Goal: Task Accomplishment & Management: Complete application form

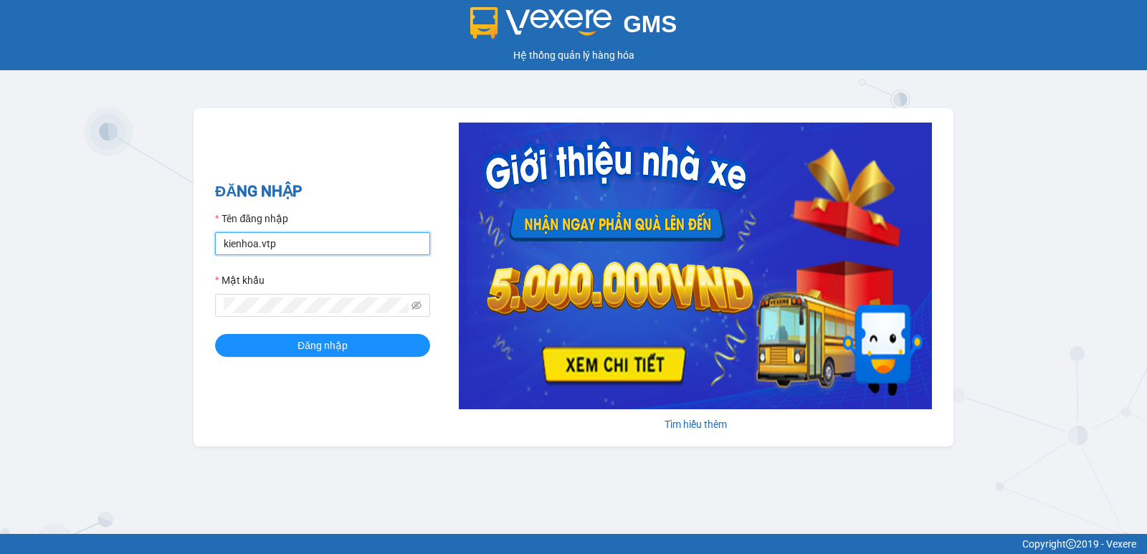
click at [346, 248] on input "kienhoa.vtp" at bounding box center [322, 243] width 215 height 23
click at [313, 242] on input "kienhoa.vtp" at bounding box center [322, 243] width 215 height 23
type input "k"
type input "vanson.vtp"
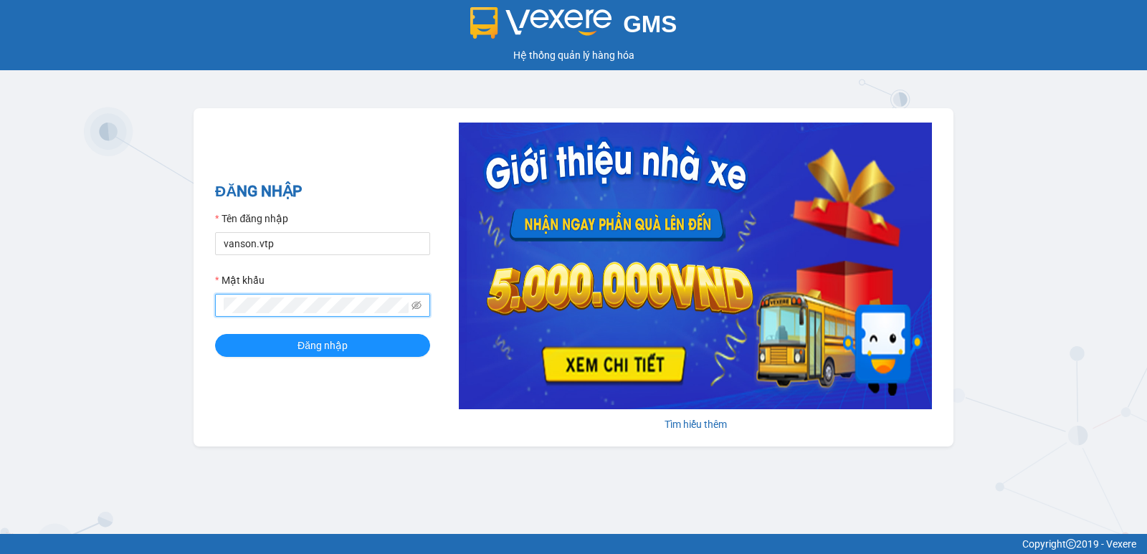
click at [215, 334] on button "Đăng nhập" at bounding box center [322, 345] width 215 height 23
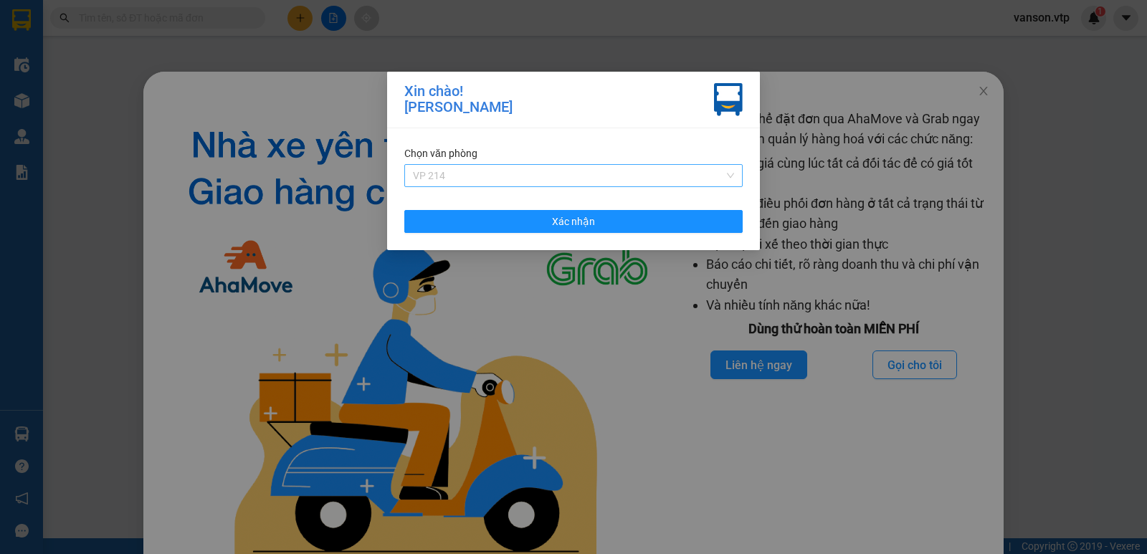
click at [582, 174] on span "VP 214" at bounding box center [573, 176] width 321 height 22
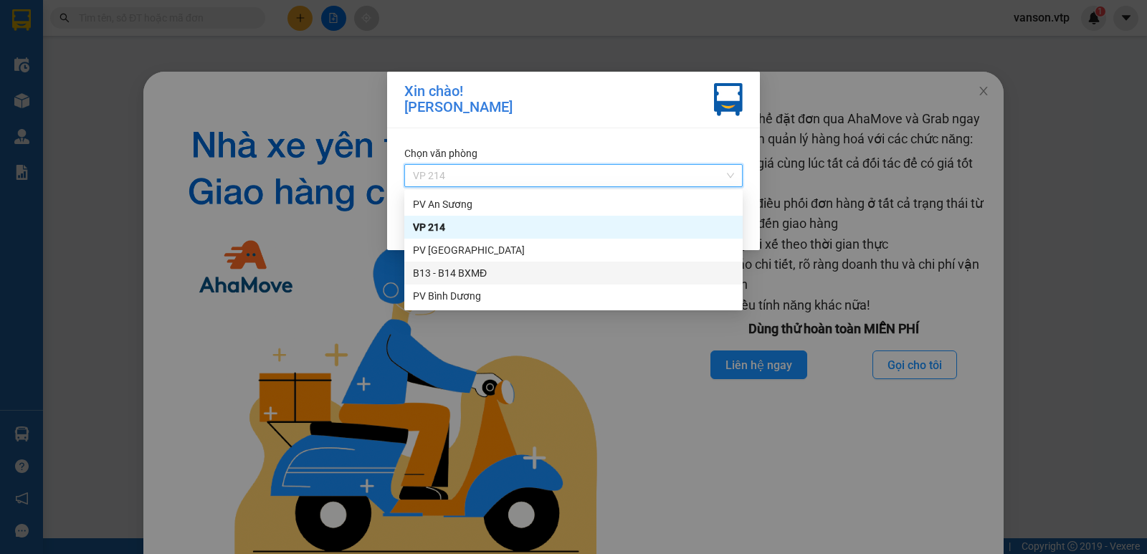
click at [502, 269] on div "B13 - B14 BXMĐ" at bounding box center [573, 273] width 321 height 16
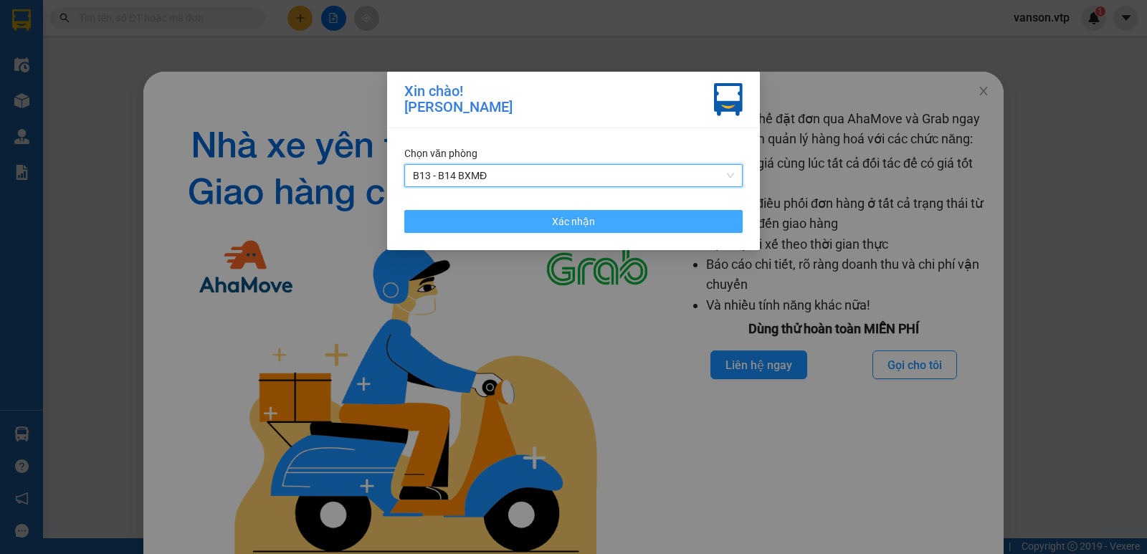
click at [520, 214] on button "Xác nhận" at bounding box center [573, 221] width 338 height 23
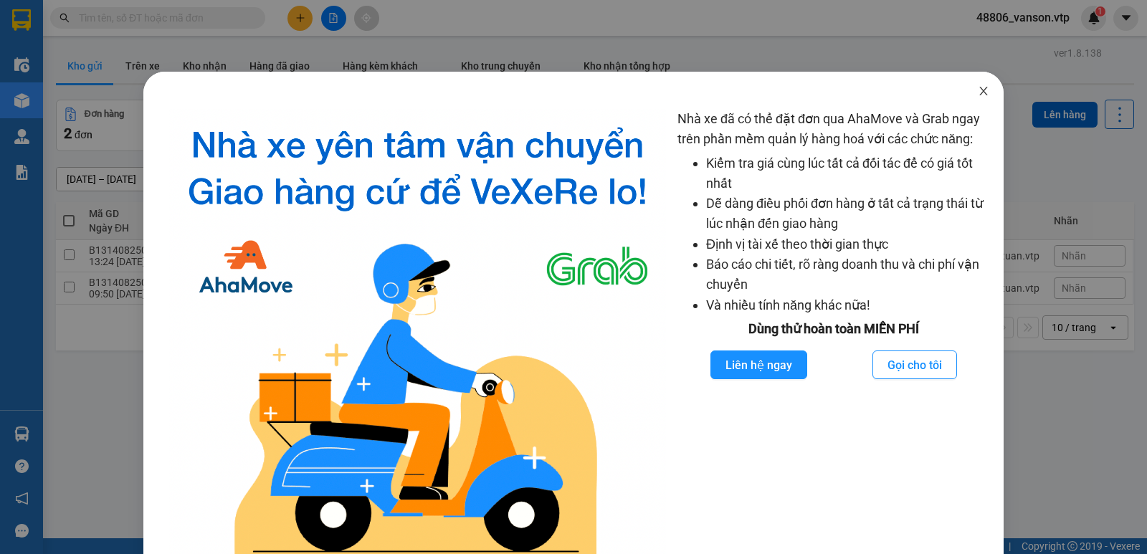
click at [980, 93] on icon "close" at bounding box center [984, 91] width 8 height 9
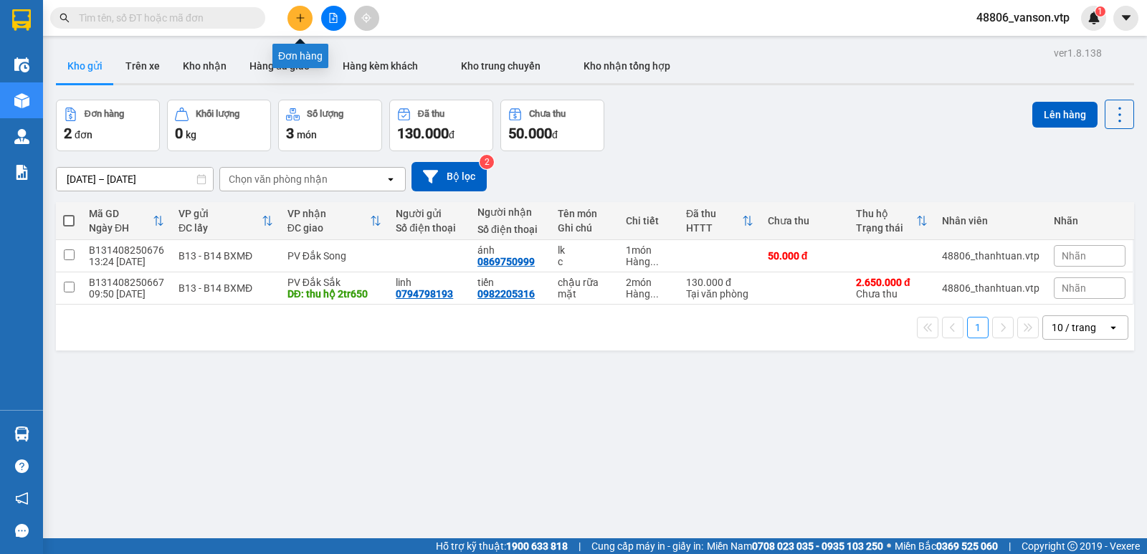
click at [294, 17] on button at bounding box center [300, 18] width 25 height 25
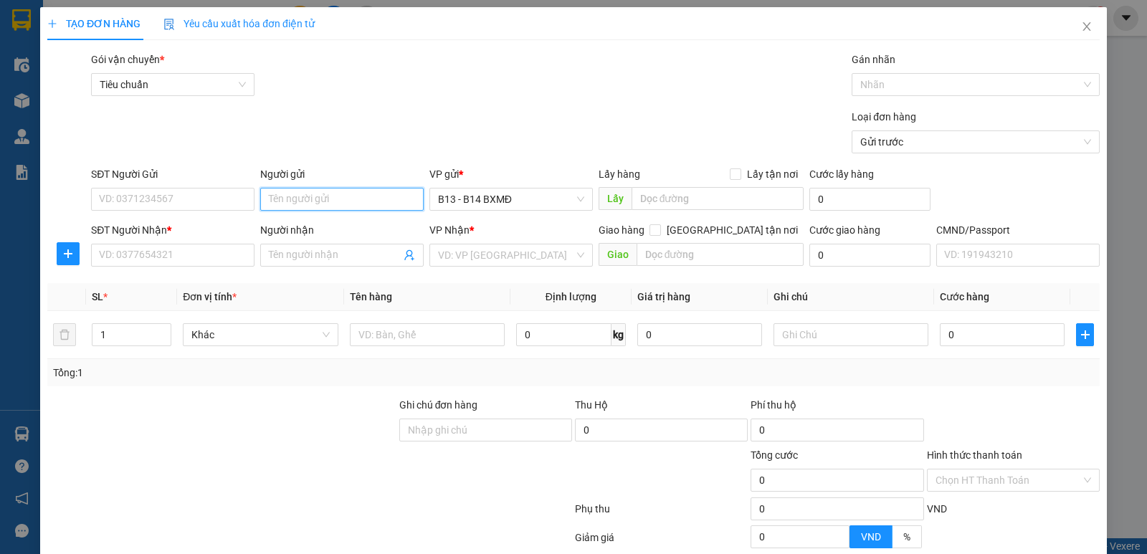
click at [303, 209] on input "Người gửi" at bounding box center [341, 199] width 163 height 23
type input "phong"
click at [222, 199] on input "SĐT Người Gửi" at bounding box center [172, 199] width 163 height 23
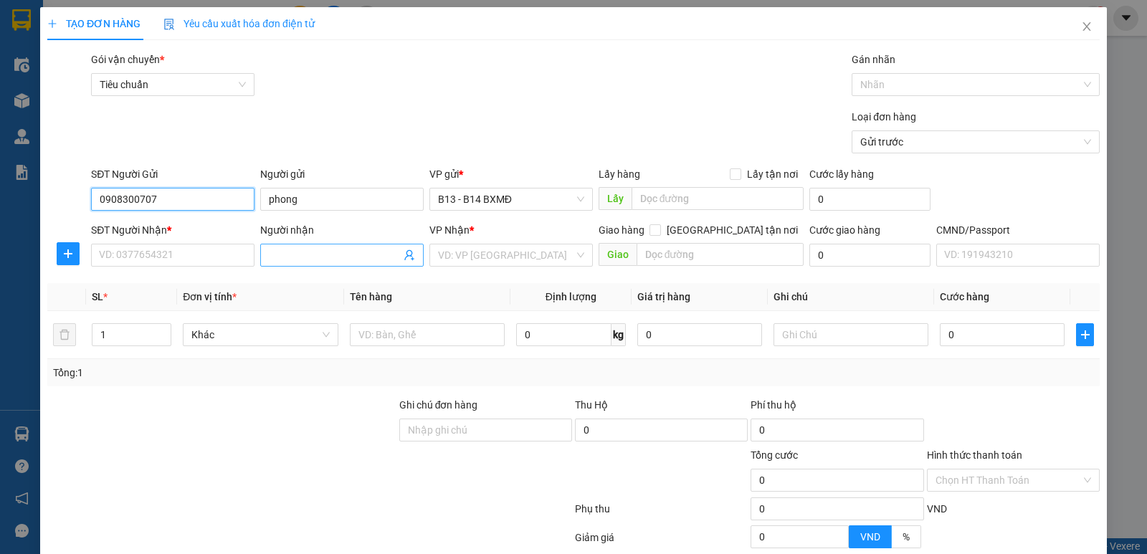
type input "0908300707"
click at [348, 264] on span at bounding box center [341, 255] width 163 height 23
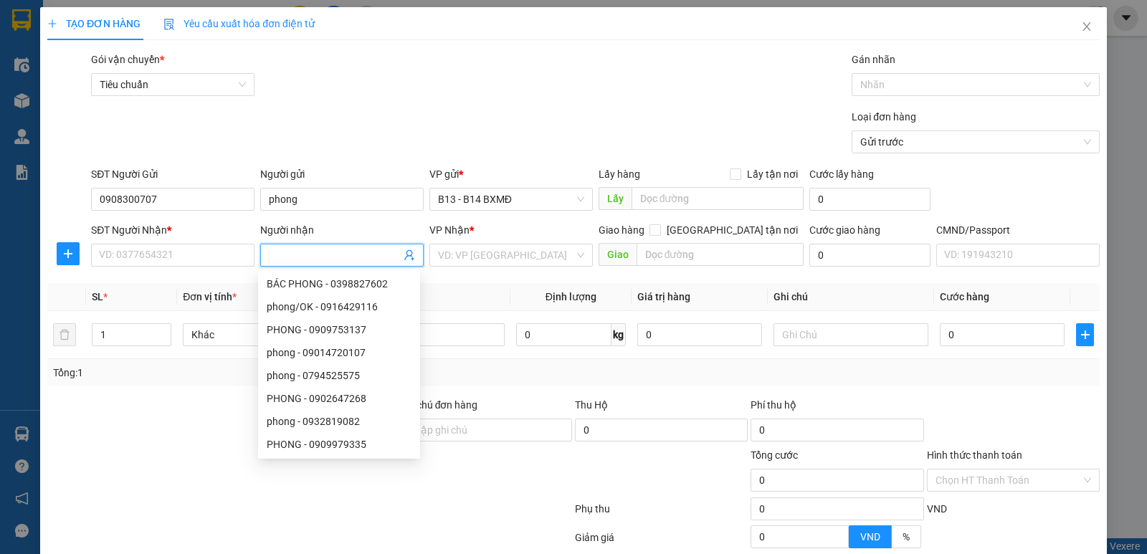
type input "d"
type input "định"
click at [206, 269] on div "SĐT Người Nhận * VD: 0377654321" at bounding box center [172, 247] width 163 height 50
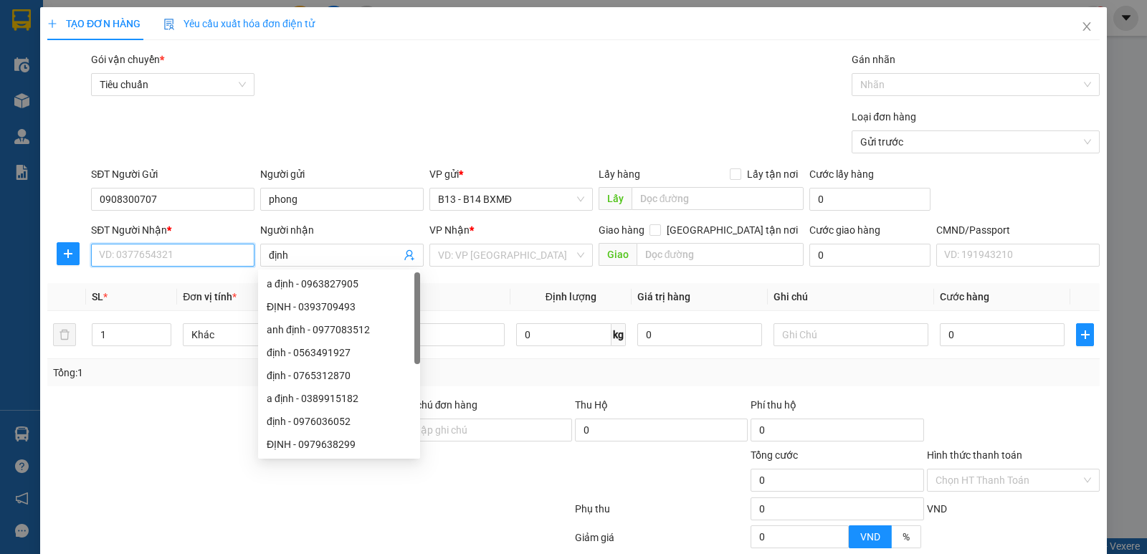
click at [209, 260] on input "SĐT Người Nhận *" at bounding box center [172, 255] width 163 height 23
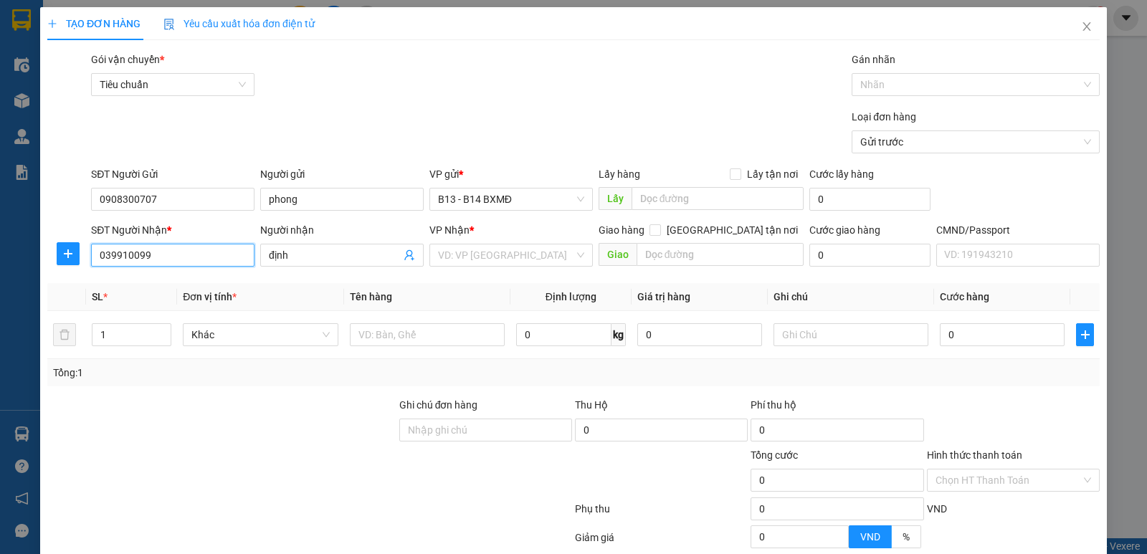
type input "0399100999"
click at [178, 288] on div "0399100999 - định" at bounding box center [171, 284] width 145 height 16
type input "công viên điếu ông bù đăng"
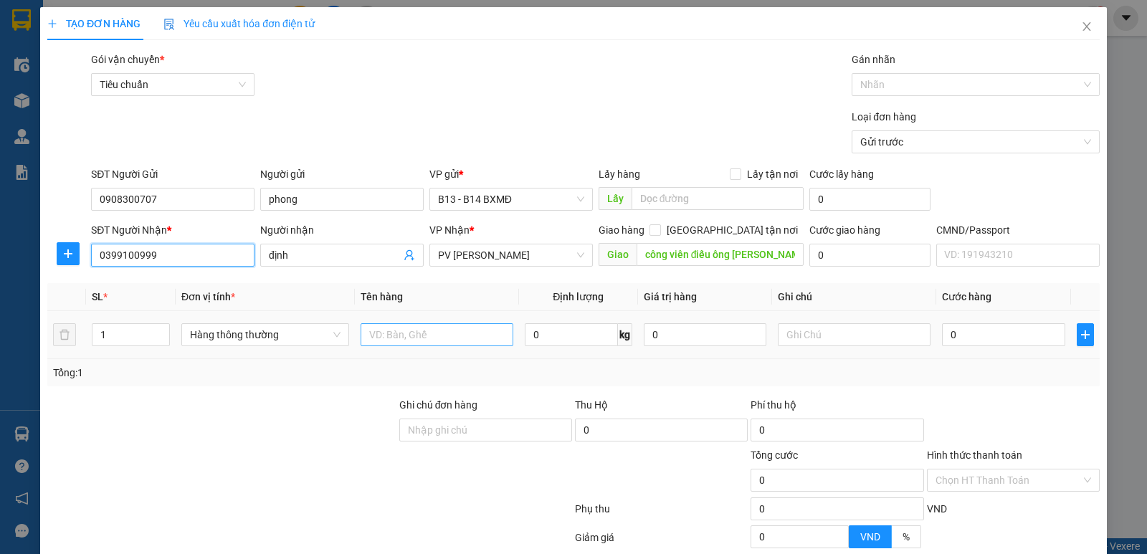
type input "0399100999"
click at [389, 339] on input "text" at bounding box center [437, 334] width 153 height 23
type input "d"
type input "đồ điện"
click at [804, 338] on input "text" at bounding box center [854, 334] width 153 height 23
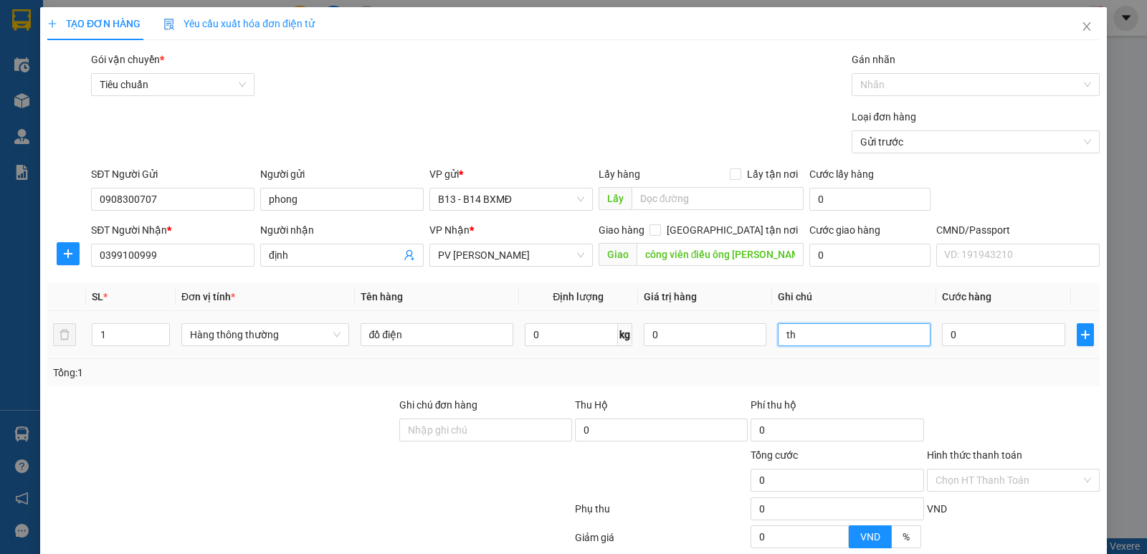
type input "th"
type input "5"
type input "50"
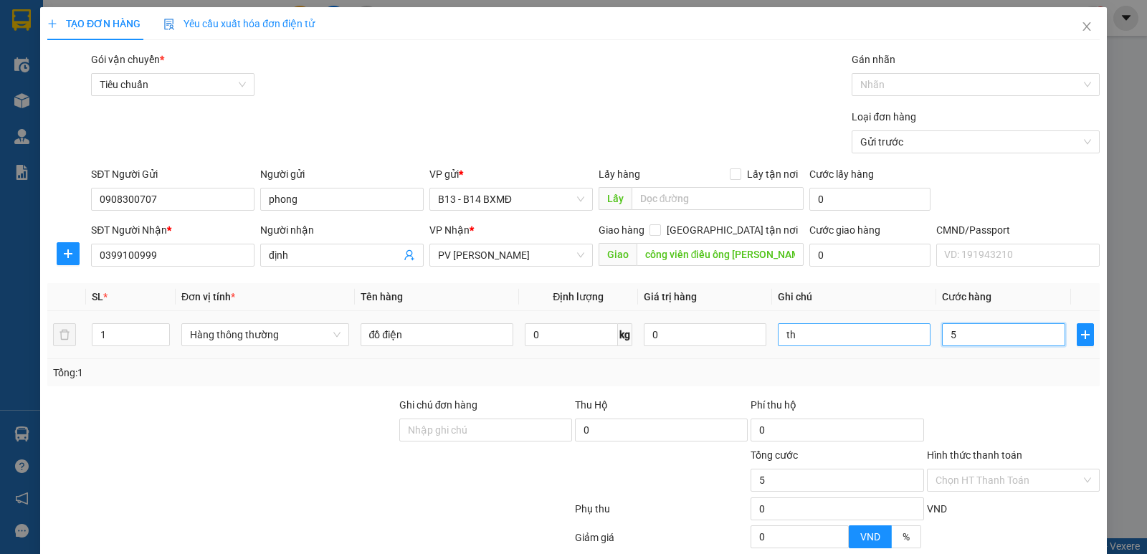
type input "50"
type input "500"
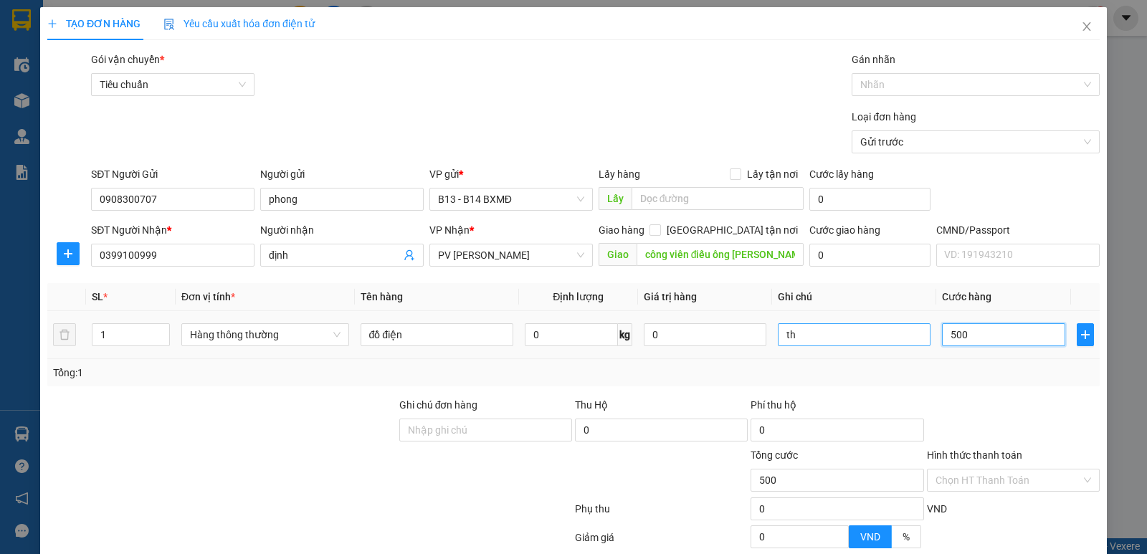
type input "5.000"
type input "50.000"
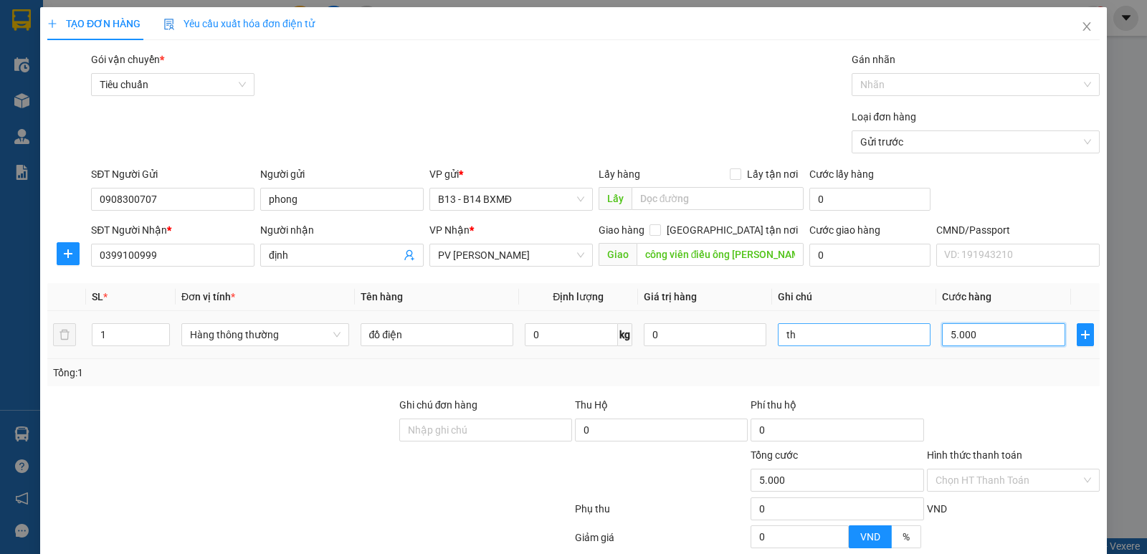
type input "50.000"
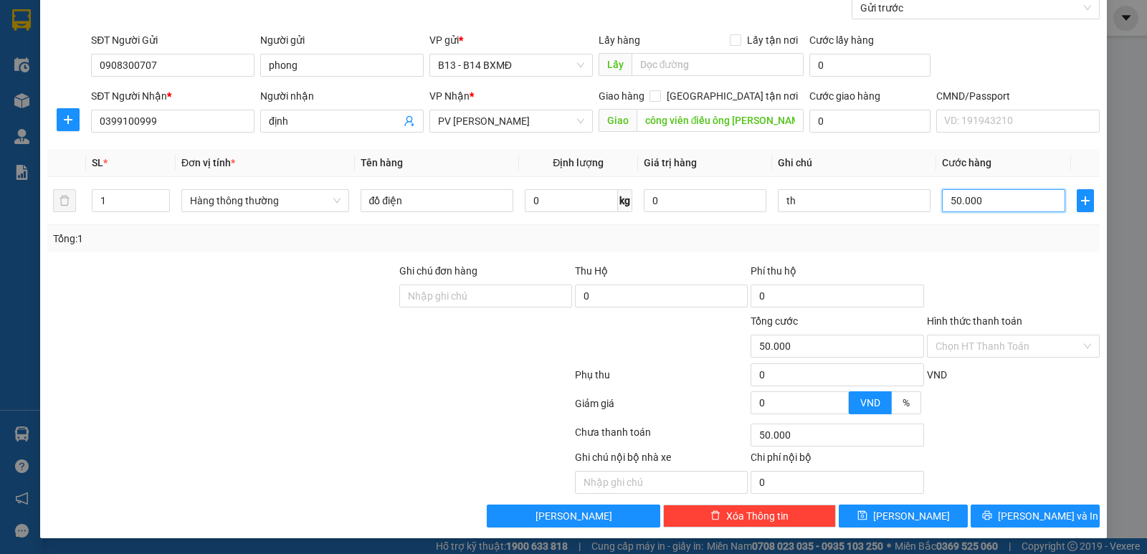
scroll to position [136, 0]
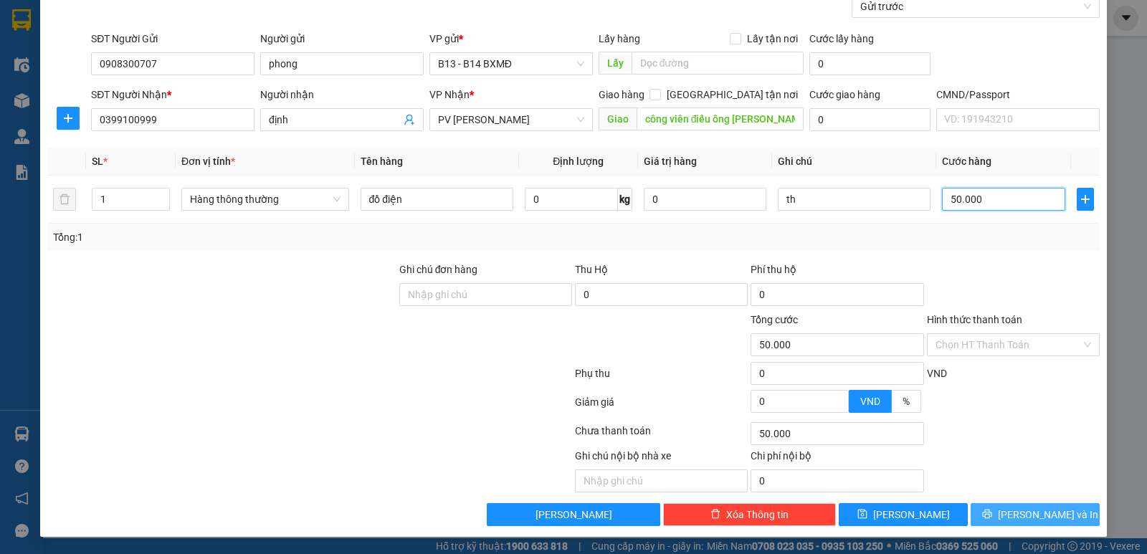
type input "50.000"
click at [1023, 518] on span "Lưu và In" at bounding box center [1048, 515] width 100 height 16
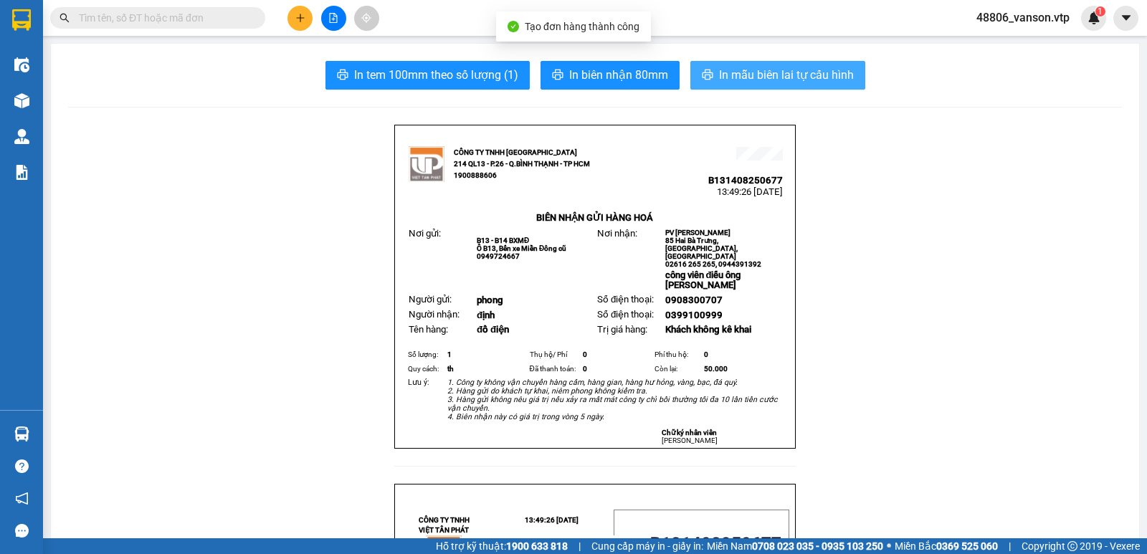
click at [751, 76] on span "In mẫu biên lai tự cấu hình" at bounding box center [786, 75] width 135 height 18
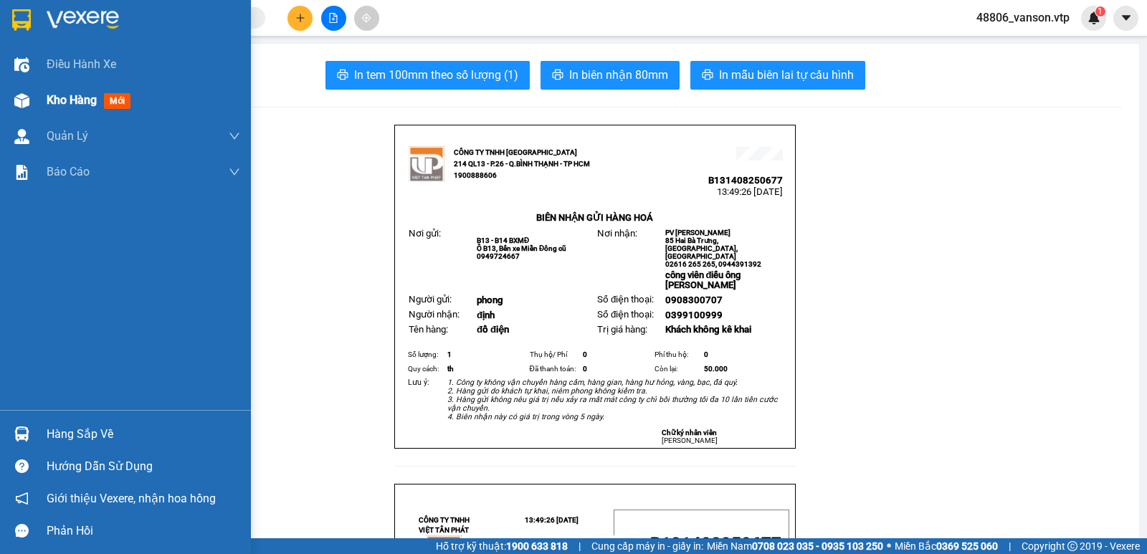
click at [29, 100] on div at bounding box center [21, 100] width 25 height 25
